Goal: Information Seeking & Learning: Learn about a topic

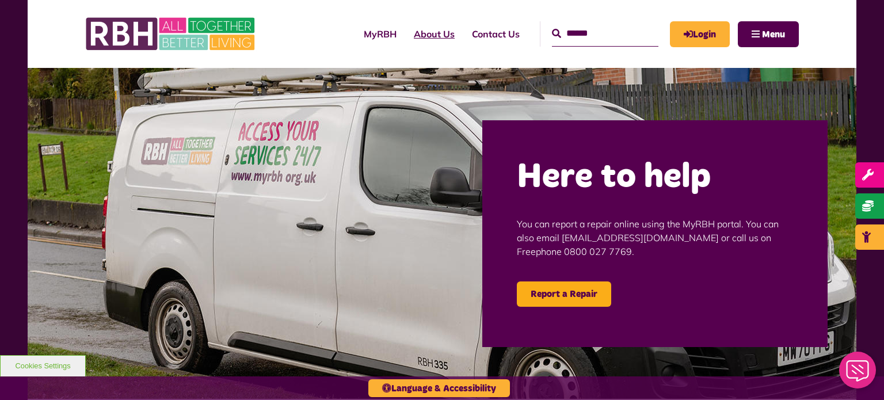
click at [409, 39] on link "About Us" at bounding box center [434, 33] width 58 height 31
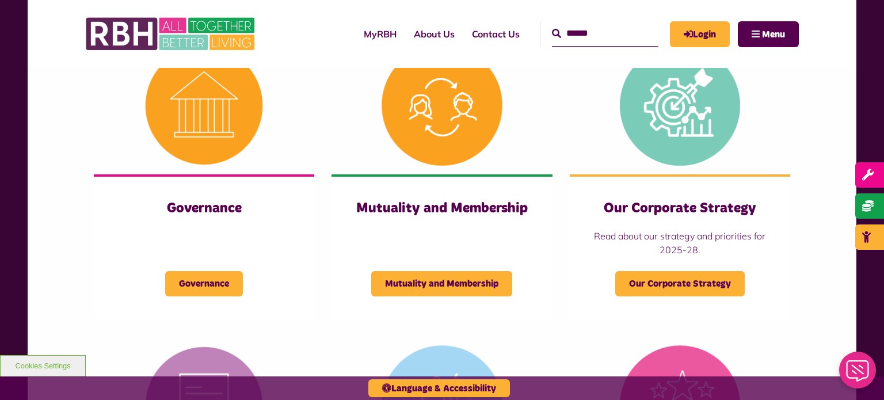
scroll to position [489, 0]
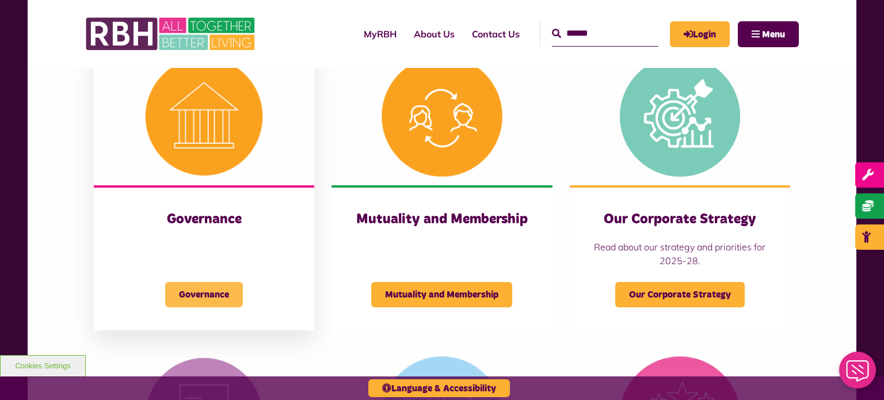
click at [209, 294] on span "Governance" at bounding box center [204, 294] width 78 height 25
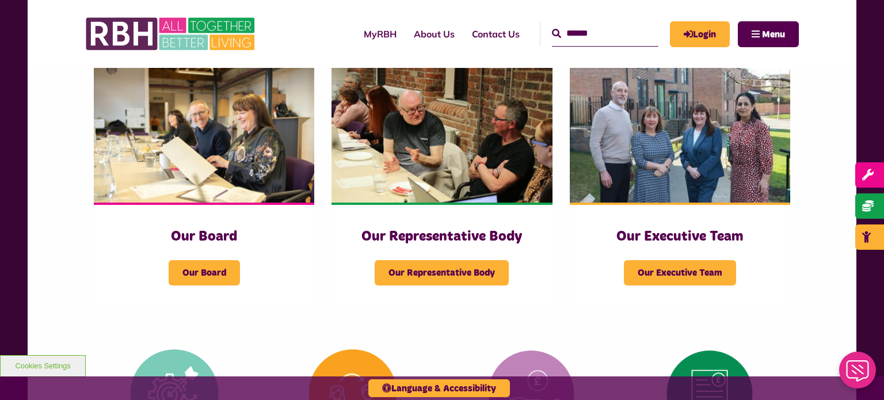
scroll to position [179, 0]
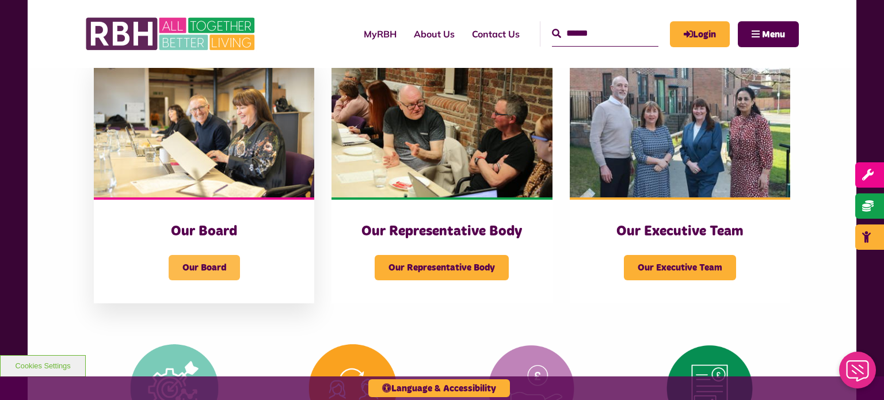
click at [230, 271] on span "Our Board" at bounding box center [204, 267] width 71 height 25
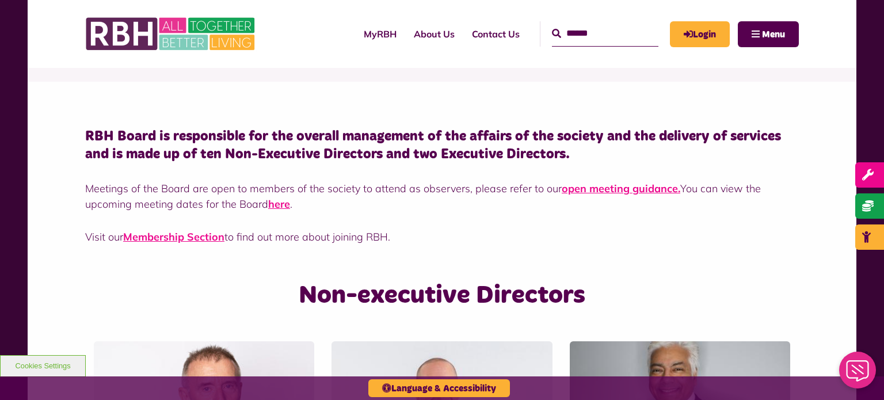
scroll to position [177, 0]
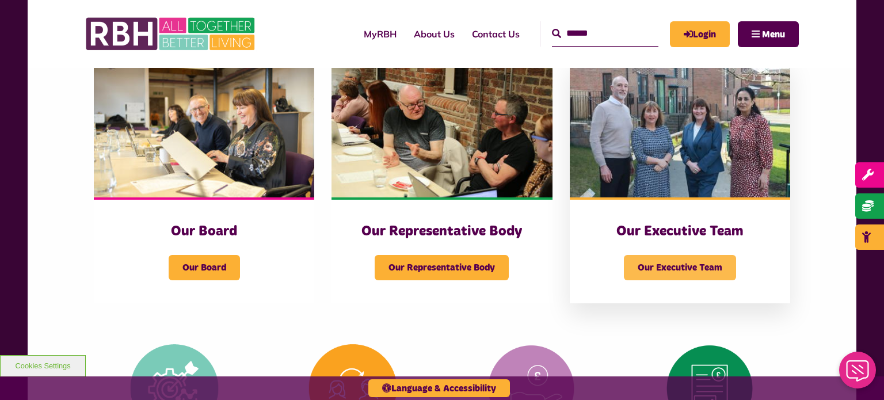
click at [724, 266] on span "Our Executive Team" at bounding box center [680, 267] width 112 height 25
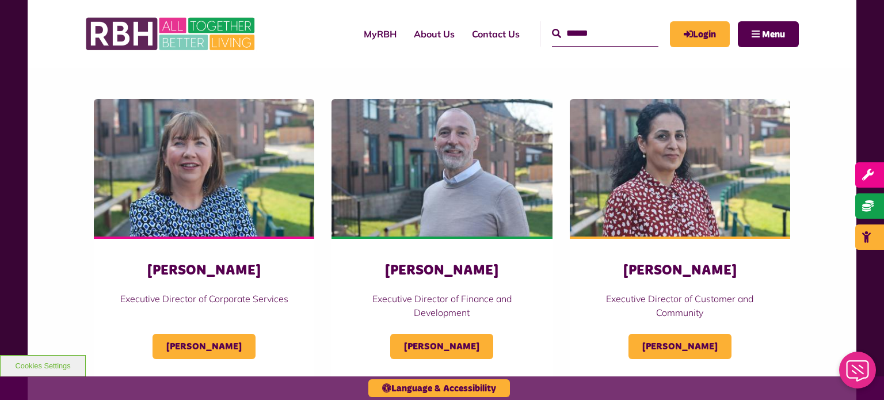
scroll to position [515, 0]
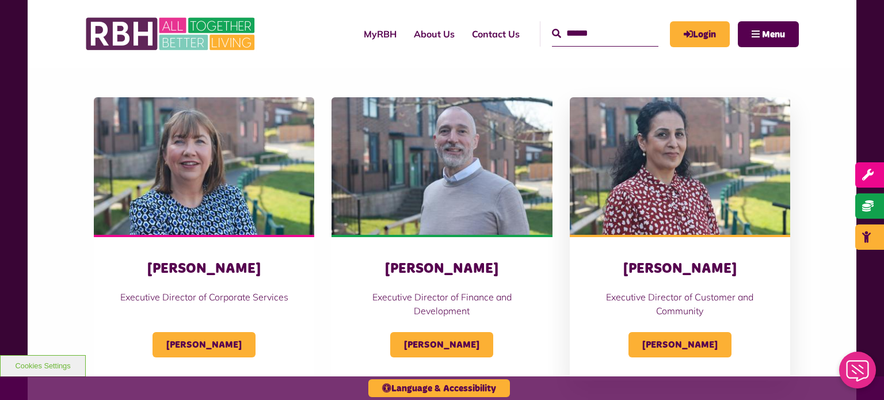
click at [714, 200] on img at bounding box center [680, 166] width 220 height 138
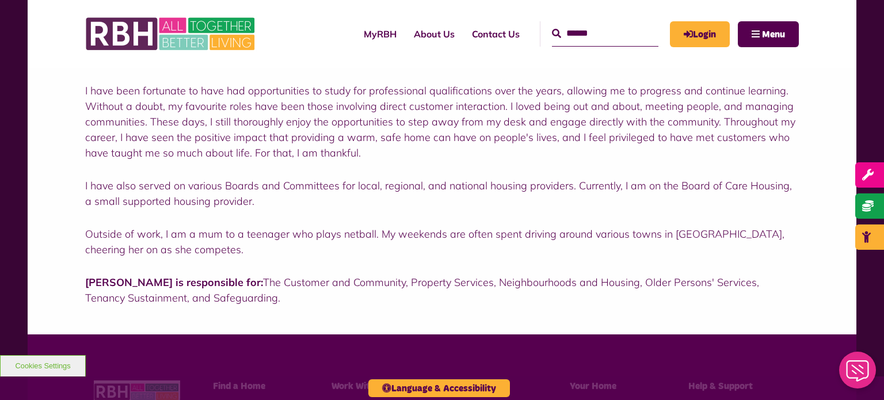
scroll to position [269, 0]
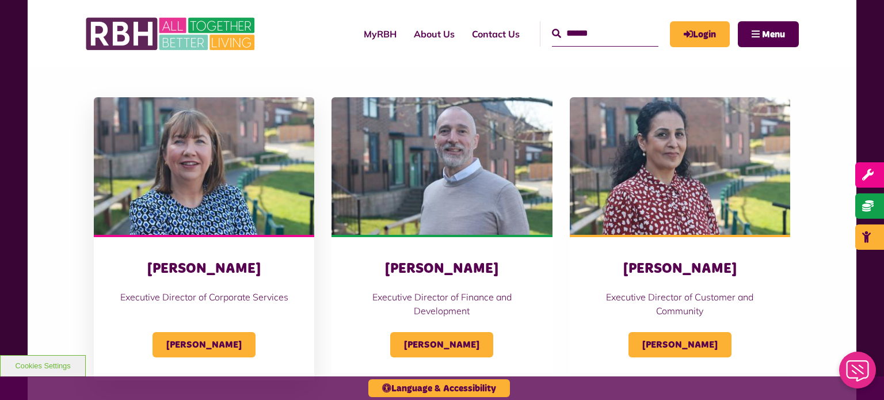
click at [267, 201] on img at bounding box center [204, 166] width 220 height 138
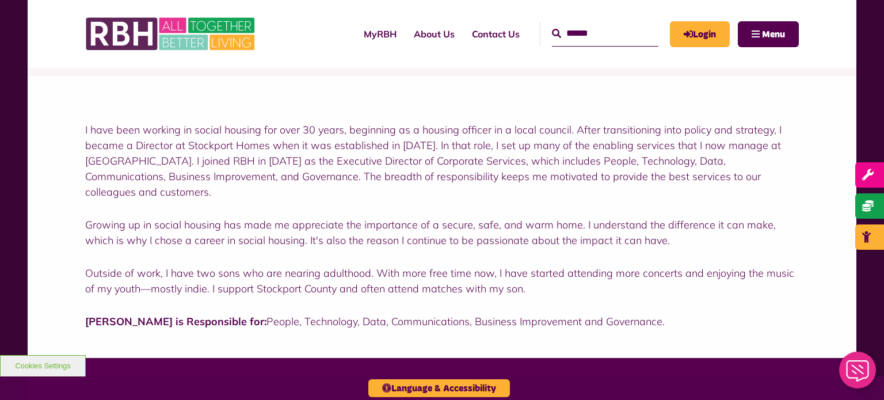
scroll to position [200, 0]
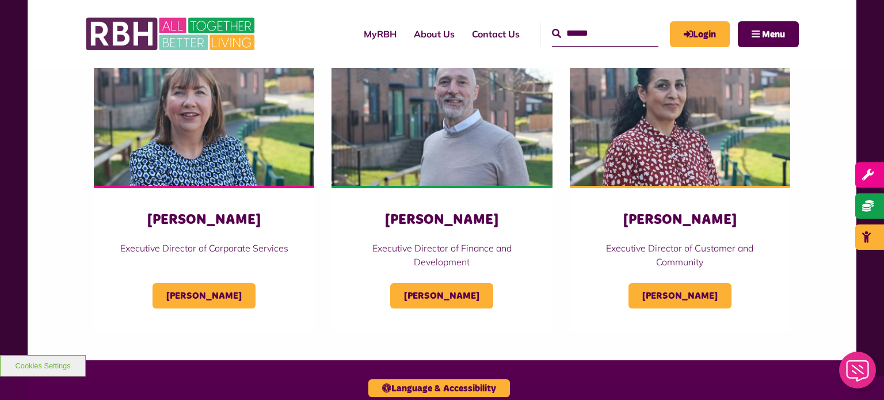
scroll to position [567, 0]
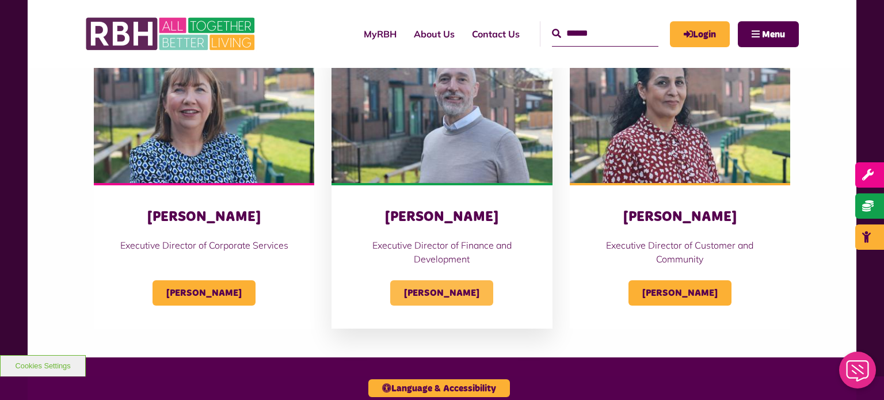
click at [473, 298] on span "[PERSON_NAME]" at bounding box center [441, 292] width 103 height 25
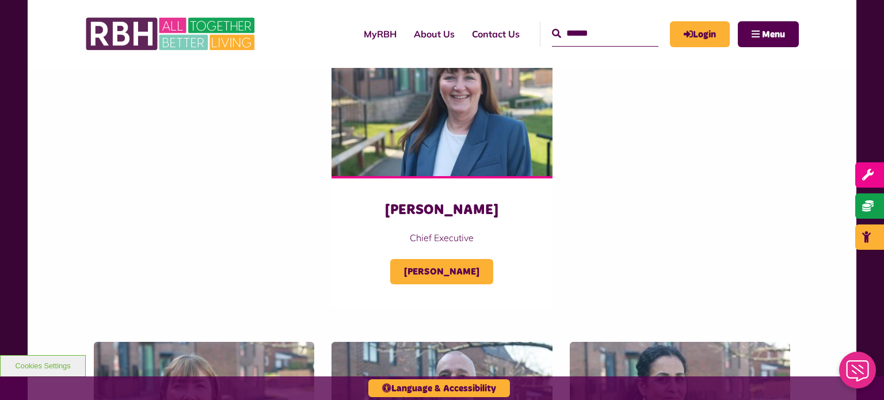
scroll to position [278, 0]
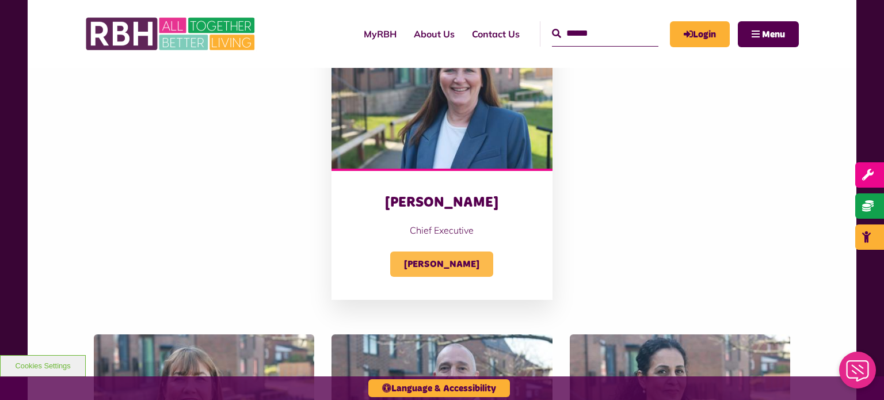
click at [459, 268] on span "Amanda Newton" at bounding box center [441, 264] width 103 height 25
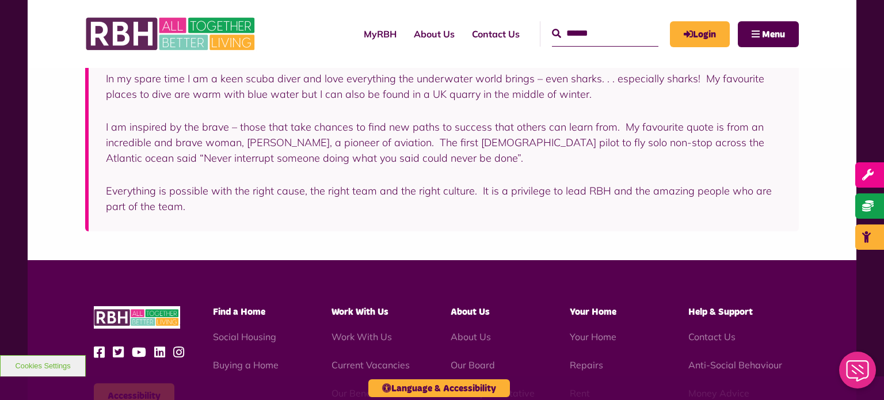
scroll to position [398, 0]
